Goal: Find specific page/section: Find specific page/section

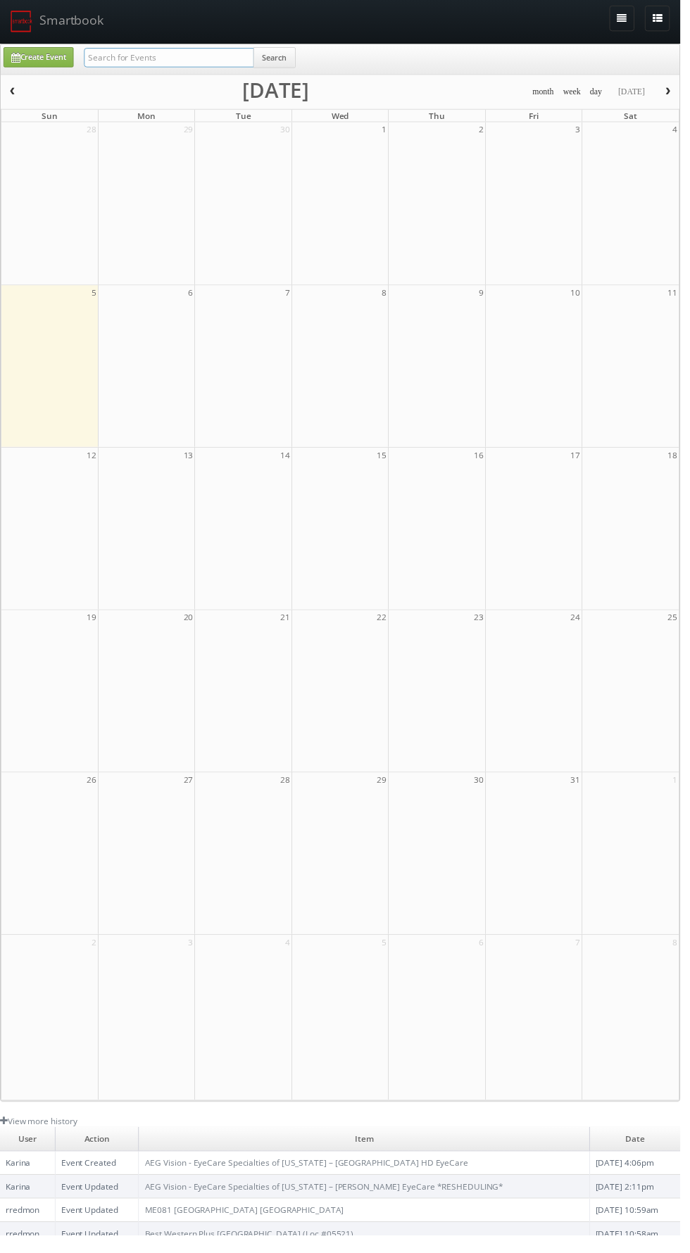
click at [139, 56] on input "text" at bounding box center [171, 59] width 172 height 20
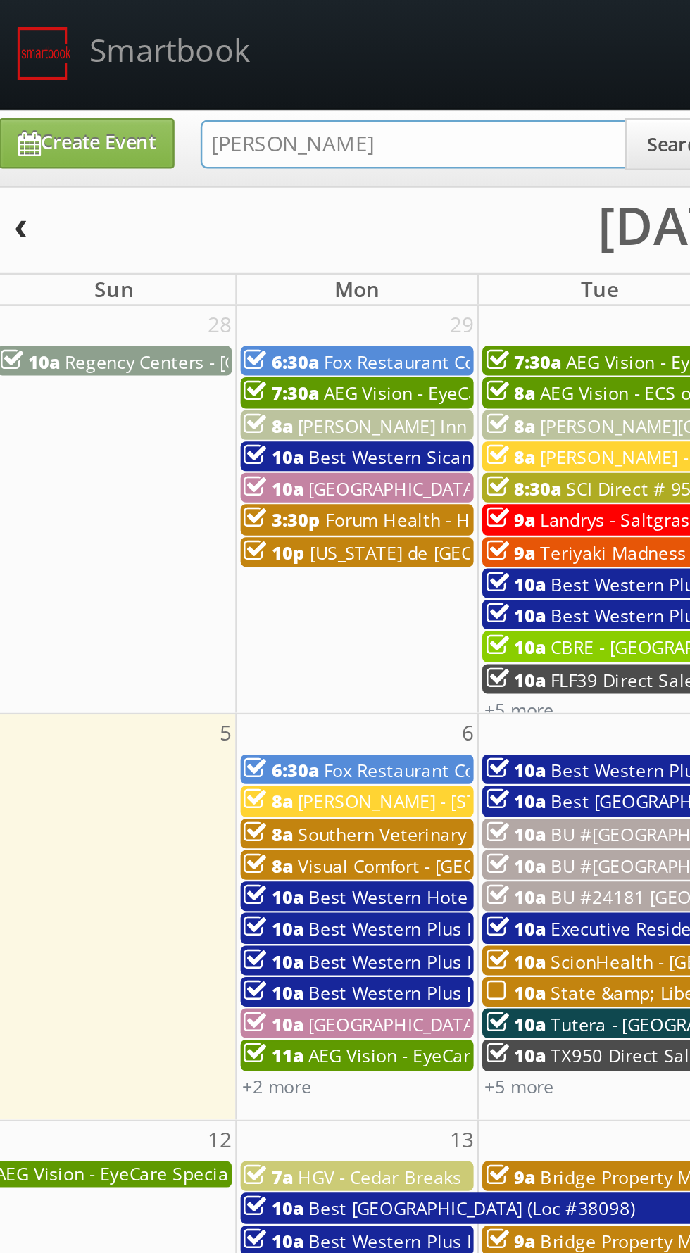
type input "[PERSON_NAME]"
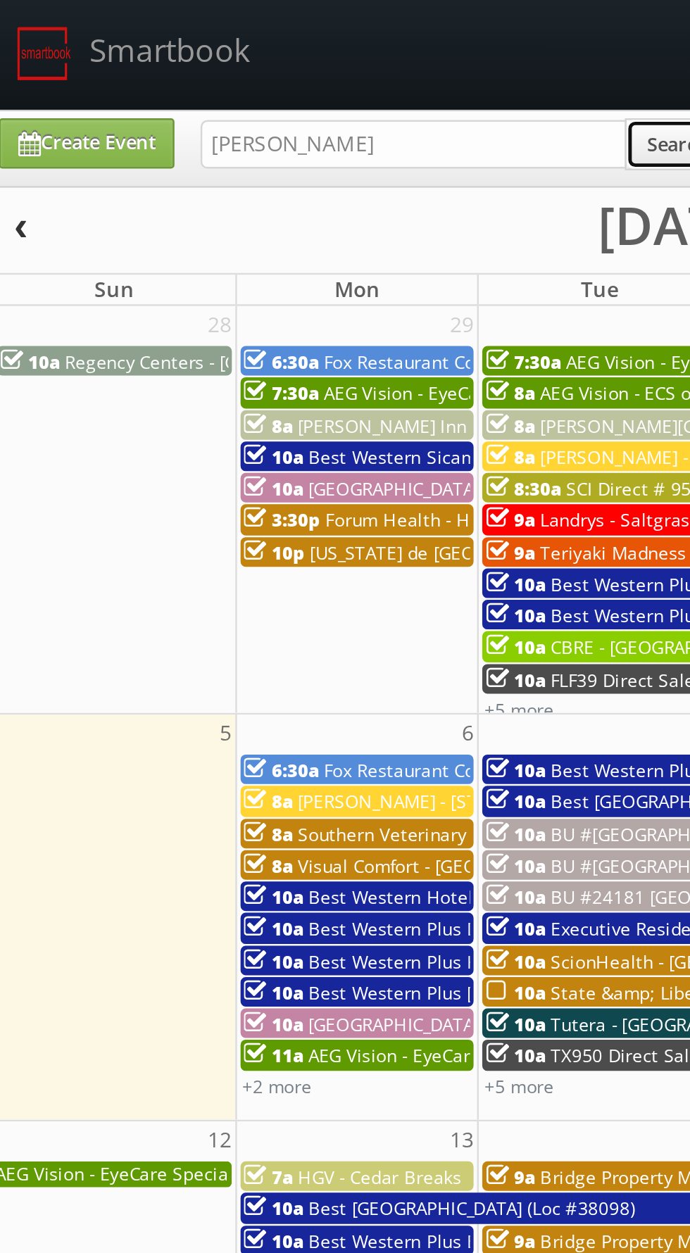
click at [267, 60] on button "Search" at bounding box center [278, 58] width 43 height 21
